Goal: Task Accomplishment & Management: Complete application form

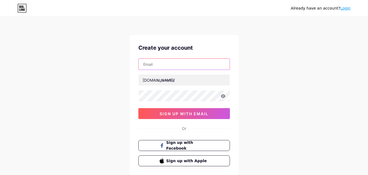
click at [180, 63] on input "text" at bounding box center [184, 64] width 91 height 11
type input "[EMAIL_ADDRESS][DOMAIN_NAME]"
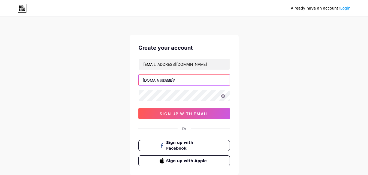
click at [184, 80] on input "text" at bounding box center [184, 79] width 91 height 11
type input "modelotechstudio"
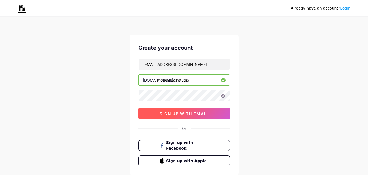
click at [189, 116] on button "sign up with email" at bounding box center [184, 113] width 92 height 11
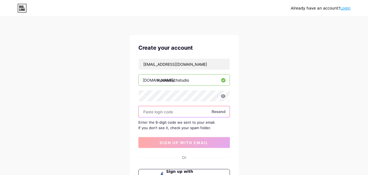
paste input "402026"
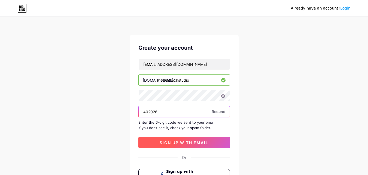
type input "402026"
click at [197, 144] on span "sign up with email" at bounding box center [184, 142] width 49 height 5
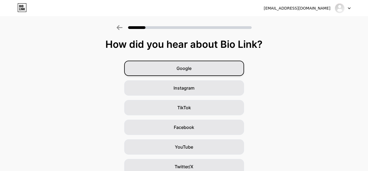
click at [190, 71] on span "Google" at bounding box center [184, 68] width 15 height 7
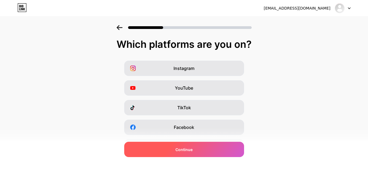
click at [188, 148] on span "Continue" at bounding box center [183, 149] width 17 height 6
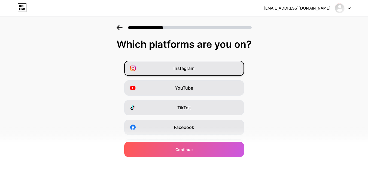
click at [180, 73] on div "Instagram" at bounding box center [184, 67] width 120 height 15
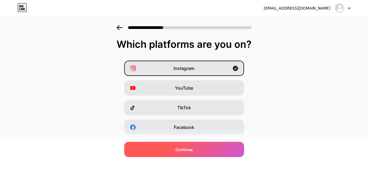
click at [193, 150] on span "Continue" at bounding box center [183, 149] width 17 height 6
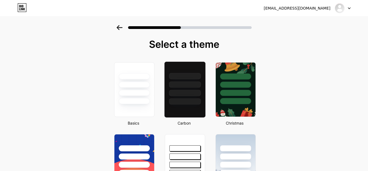
click at [182, 99] on div at bounding box center [185, 101] width 32 height 6
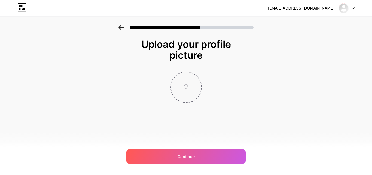
click at [184, 92] on input "file" at bounding box center [186, 87] width 30 height 30
type input "C:\fakepath\Logo.jpg"
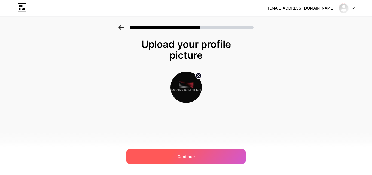
click at [191, 159] on div "Continue" at bounding box center [186, 155] width 120 height 15
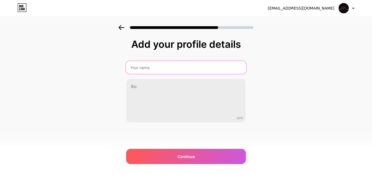
click at [148, 63] on input "text" at bounding box center [186, 67] width 120 height 13
type input "Modelo Tech Studio"
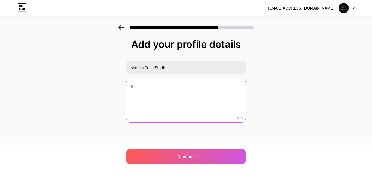
click at [163, 92] on textarea at bounding box center [185, 101] width 119 height 44
paste textarea ""Modelo Tech Studio is an architectural BIM modeling expert. Our expert team ha…"
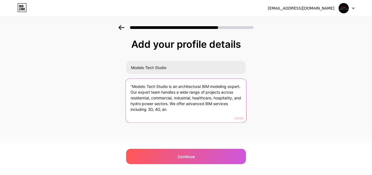
drag, startPoint x: 178, startPoint y: 102, endPoint x: 181, endPoint y: 108, distance: 6.5
click at [181, 108] on textarea ""Modelo Tech Studio is an architectural BIM modeling expert. Our expert team ha…" at bounding box center [186, 100] width 120 height 44
click at [134, 87] on textarea ""Modelo Tech Studio is an architectural BIM modeling expert. Our expert team ha…" at bounding box center [186, 100] width 120 height 44
click at [132, 87] on textarea ""Modelo Tech Studio is an architectural BIM modeling expert. Our expert team ha…" at bounding box center [186, 100] width 120 height 44
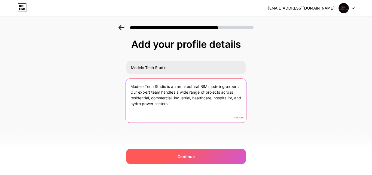
type textarea "Modelo Tech Studio is an architectural BIM modeling expert. Our expert team han…"
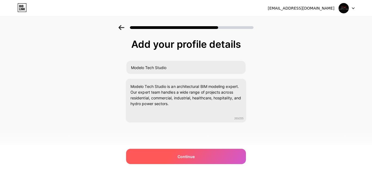
click at [176, 153] on div "Continue" at bounding box center [186, 155] width 120 height 15
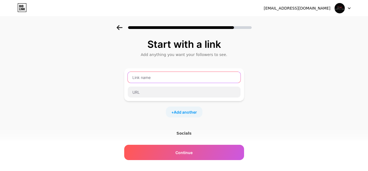
click at [178, 76] on input "text" at bounding box center [184, 77] width 113 height 11
click at [168, 79] on input "text" at bounding box center [184, 77] width 113 height 11
click at [333, 129] on div "Start with a link Add anything you want your followers to see. + Add another So…" at bounding box center [184, 121] width 368 height 192
click at [255, 50] on div "Start with a link Add anything you want your followers to see. + Add another So…" at bounding box center [184, 121] width 368 height 192
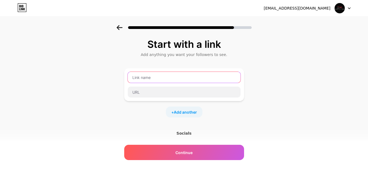
click at [166, 76] on input "text" at bounding box center [184, 77] width 113 height 11
click at [167, 77] on input "text" at bounding box center [184, 77] width 113 height 11
type input "LinkedIn"
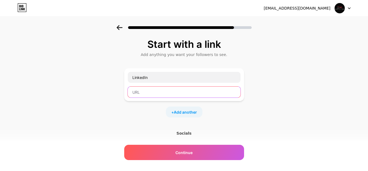
click at [162, 90] on input "text" at bounding box center [184, 91] width 113 height 11
paste input "[URL][DOMAIN_NAME]"
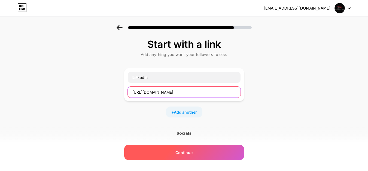
type input "[URL][DOMAIN_NAME]"
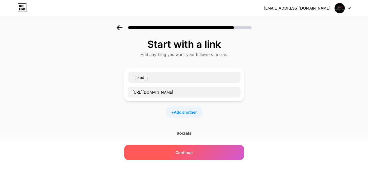
click at [186, 149] on span "Continue" at bounding box center [183, 152] width 17 height 6
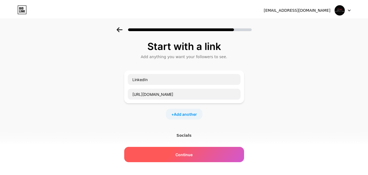
scroll to position [0, 0]
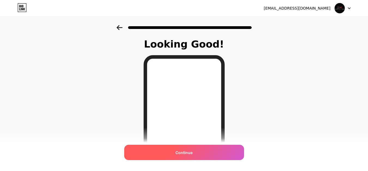
click at [192, 154] on span "Continue" at bounding box center [183, 152] width 17 height 6
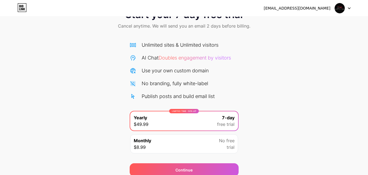
scroll to position [45, 0]
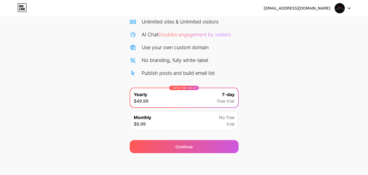
click at [339, 10] on img at bounding box center [340, 8] width 10 height 10
click at [348, 8] on icon at bounding box center [349, 8] width 2 height 1
click at [349, 8] on icon at bounding box center [349, 8] width 2 height 1
click at [305, 78] on div "Start your 7 day free trial Cancel anytime. We will send you an email 2 days be…" at bounding box center [184, 66] width 368 height 172
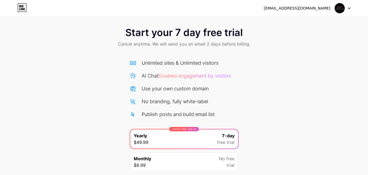
scroll to position [0, 0]
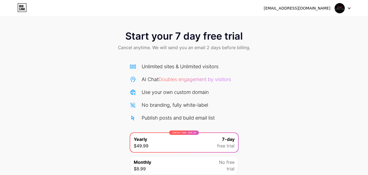
click at [207, 42] on div "Start your 7 day free trial Cancel anytime. We will send you an email 2 days be…" at bounding box center [184, 41] width 368 height 32
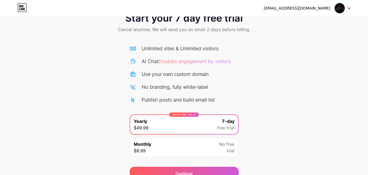
scroll to position [45, 0]
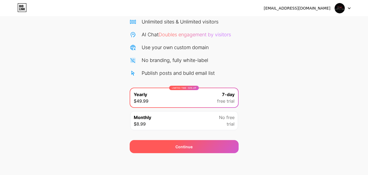
click at [174, 146] on div "Continue" at bounding box center [184, 146] width 109 height 13
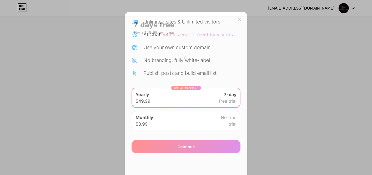
click at [238, 19] on icon at bounding box center [240, 19] width 4 height 4
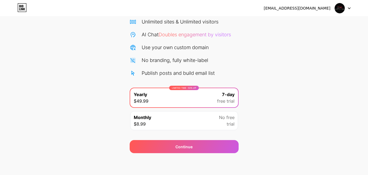
click at [24, 7] on icon at bounding box center [21, 7] width 9 height 9
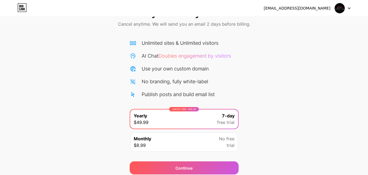
scroll to position [17, 0]
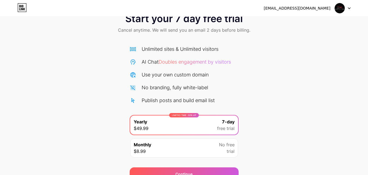
click at [23, 11] on icon at bounding box center [21, 7] width 9 height 9
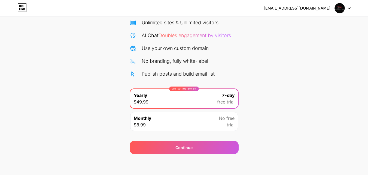
scroll to position [45, 0]
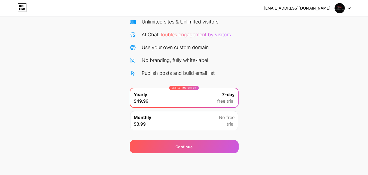
click at [182, 47] on div "Use your own custom domain" at bounding box center [175, 47] width 67 height 7
click at [172, 63] on div "No branding, fully white-label" at bounding box center [175, 59] width 66 height 7
click at [175, 71] on div "Publish posts and build email list" at bounding box center [178, 72] width 73 height 7
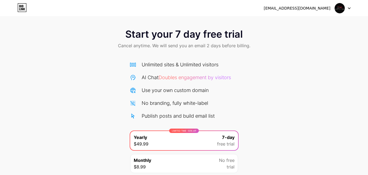
scroll to position [0, 0]
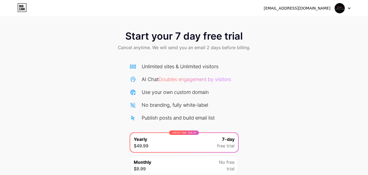
click at [178, 66] on div "Unlimited sites & Unlimited visitors" at bounding box center [180, 66] width 77 height 7
click at [197, 80] on span "Doubles engagement by visitors" at bounding box center [195, 79] width 72 height 6
click at [211, 39] on span "Start your 7 day free trial" at bounding box center [183, 36] width 117 height 11
click at [323, 8] on div "[EMAIL_ADDRESS][DOMAIN_NAME]" at bounding box center [297, 8] width 67 height 6
click at [351, 9] on div "modelotechstudioltd@gmail.com Logout" at bounding box center [184, 8] width 368 height 10
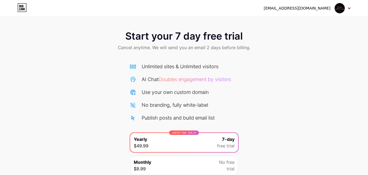
click at [350, 9] on icon at bounding box center [349, 8] width 3 height 2
click at [24, 6] on icon at bounding box center [21, 7] width 9 height 9
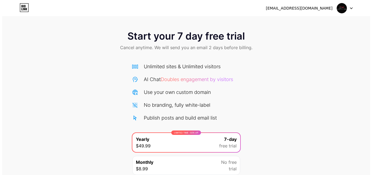
scroll to position [27, 0]
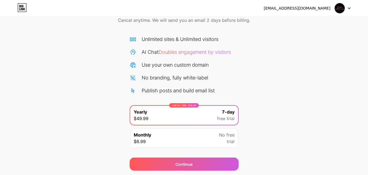
click at [185, 116] on div "LIMITED TIME : 50% off Yearly $49.99 7-day free trial" at bounding box center [184, 114] width 108 height 19
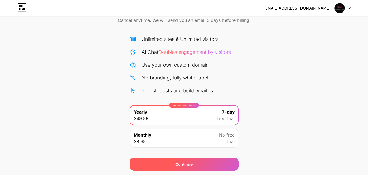
click at [192, 165] on div "Continue" at bounding box center [183, 164] width 17 height 6
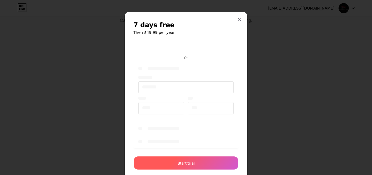
click at [191, 110] on div at bounding box center [186, 105] width 105 height 90
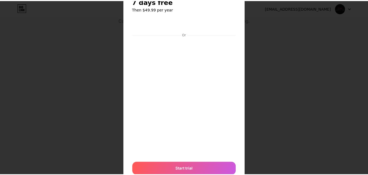
scroll to position [0, 0]
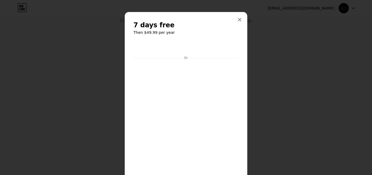
drag, startPoint x: 237, startPoint y: 20, endPoint x: 233, endPoint y: 1, distance: 19.6
click at [238, 20] on icon at bounding box center [240, 19] width 4 height 4
